Goal: Browse casually

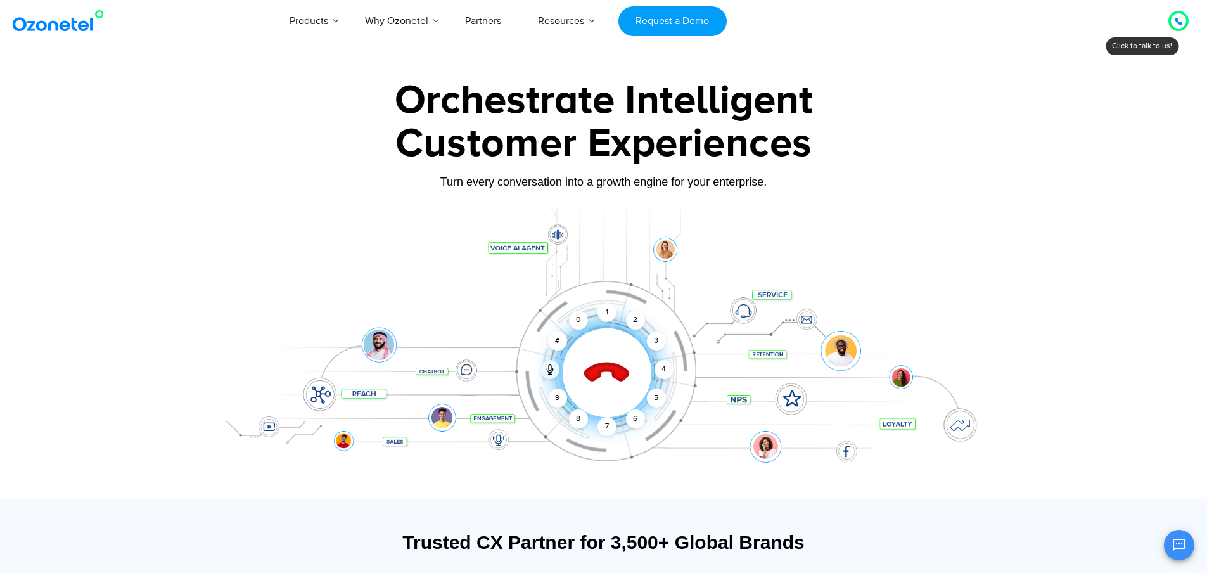
click at [605, 313] on div "1" at bounding box center [607, 312] width 19 height 19
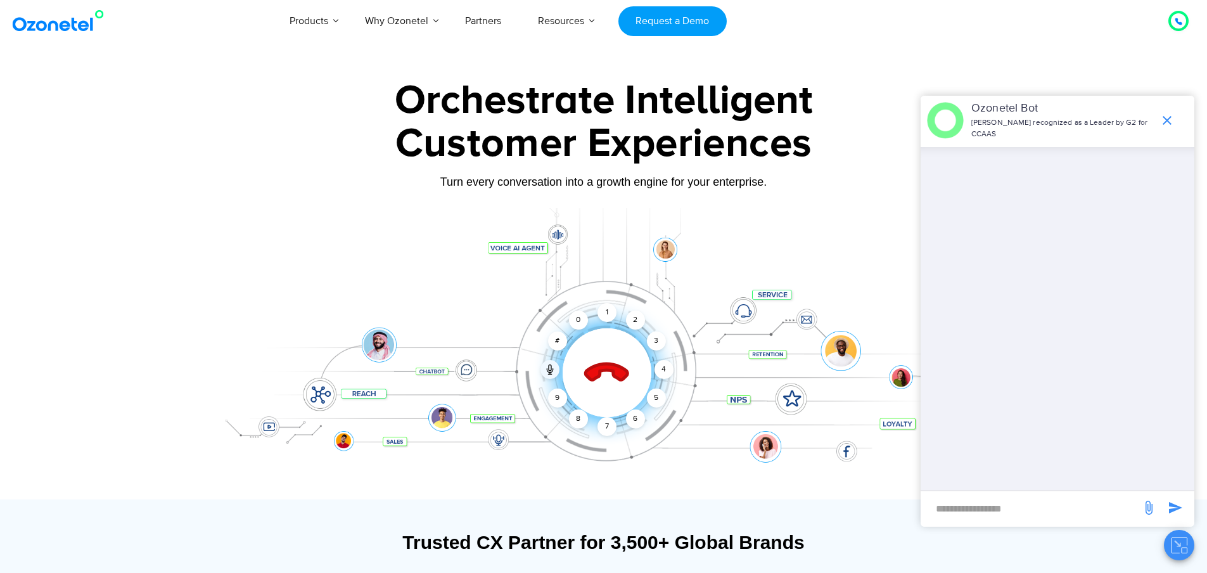
click at [1167, 116] on icon "end chat or minimize" at bounding box center [1167, 120] width 9 height 9
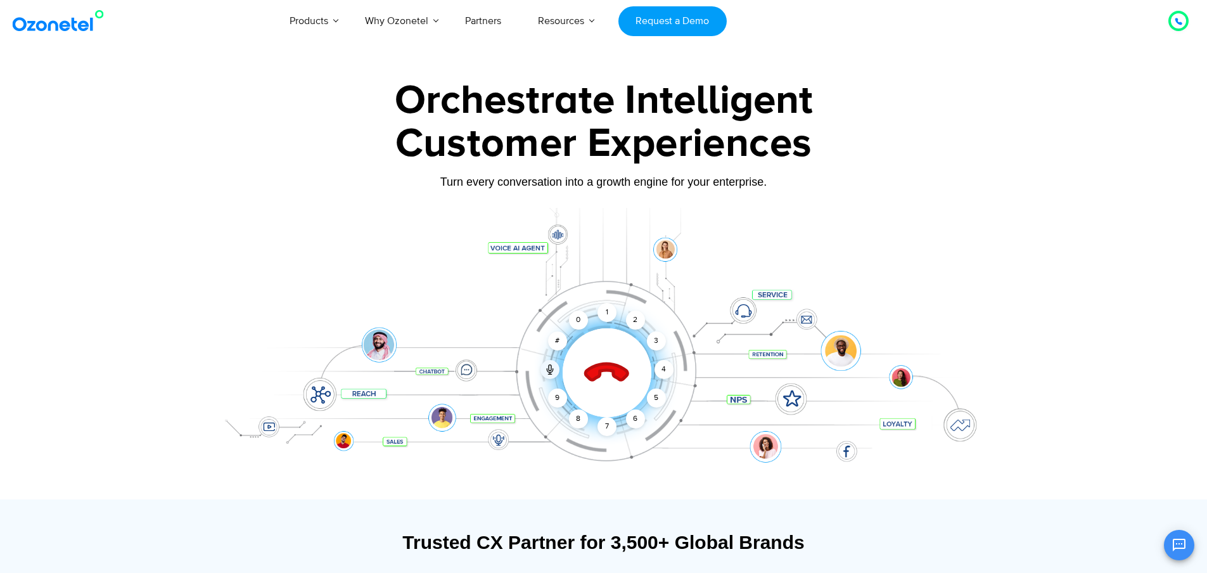
click at [606, 362] on icon at bounding box center [606, 373] width 44 height 44
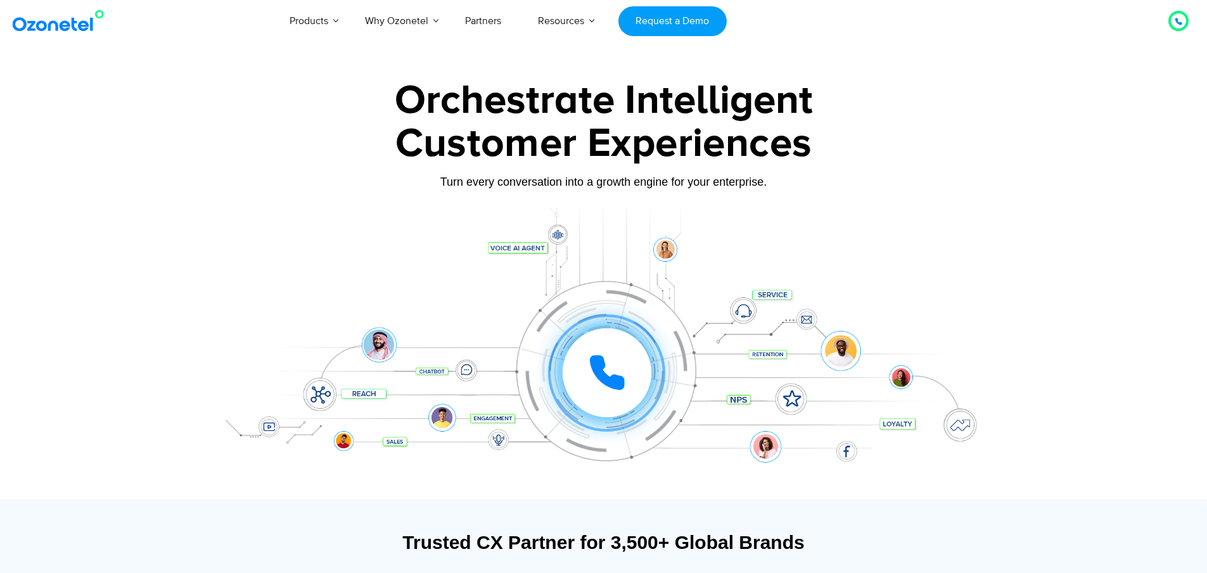
click at [1041, 93] on div at bounding box center [603, 284] width 1207 height 432
